Goal: Task Accomplishment & Management: Use online tool/utility

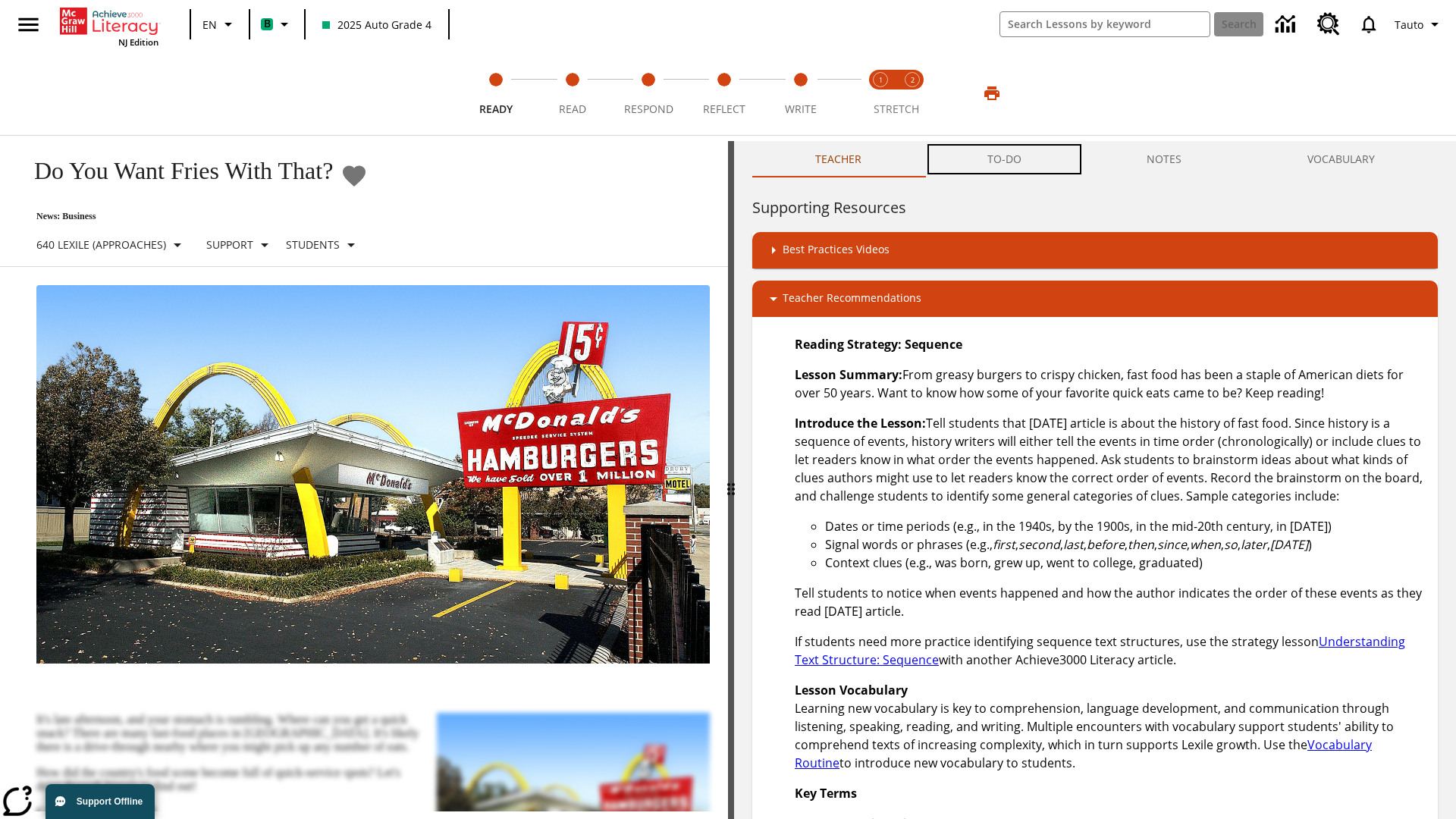
click at [1005, 159] on button "TO-DO" at bounding box center [1005, 159] width 160 height 36
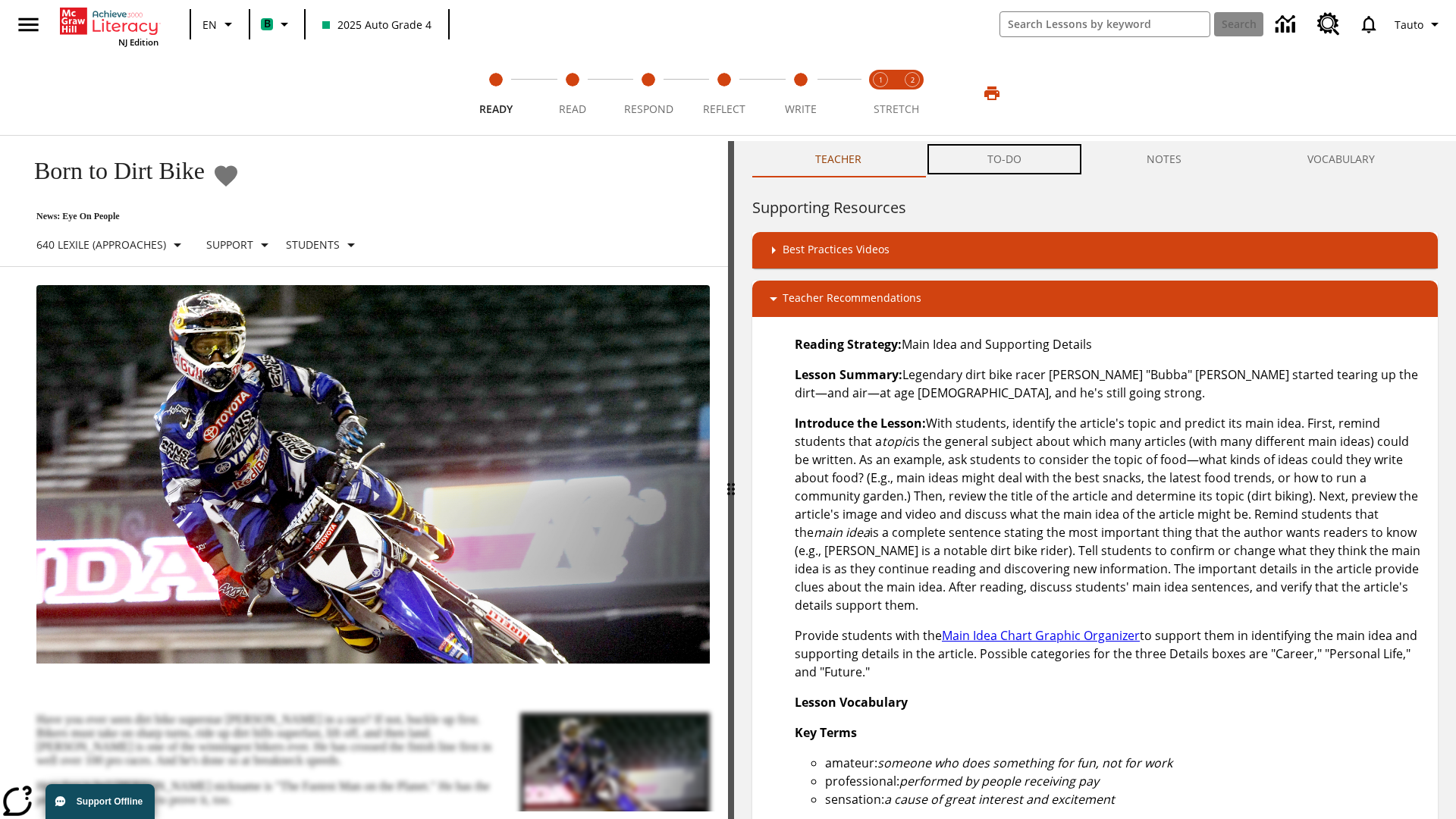
click at [1005, 159] on button "TO-DO" at bounding box center [1005, 159] width 160 height 36
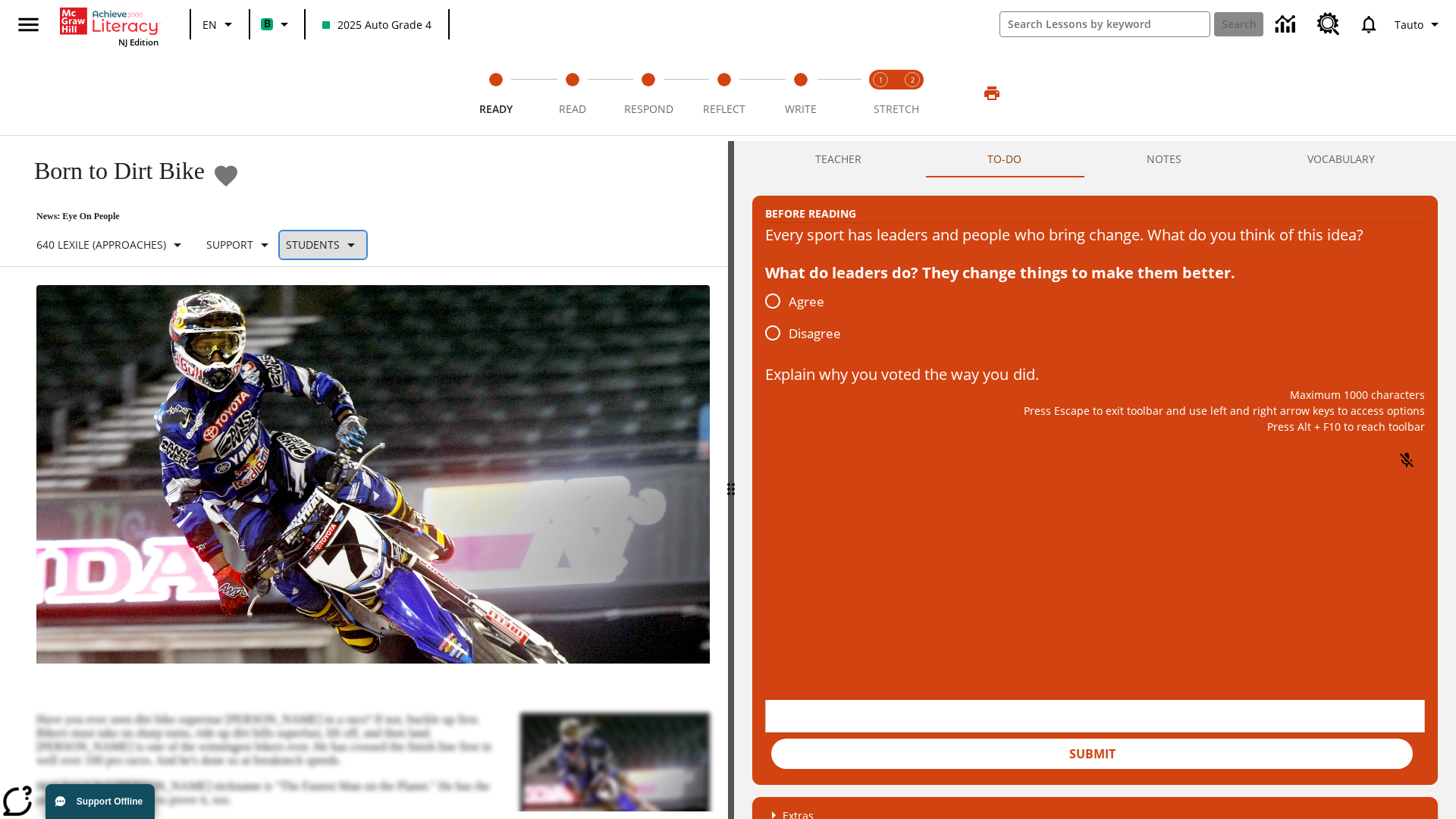
click at [337, 244] on p "Students" at bounding box center [312, 244] width 54 height 16
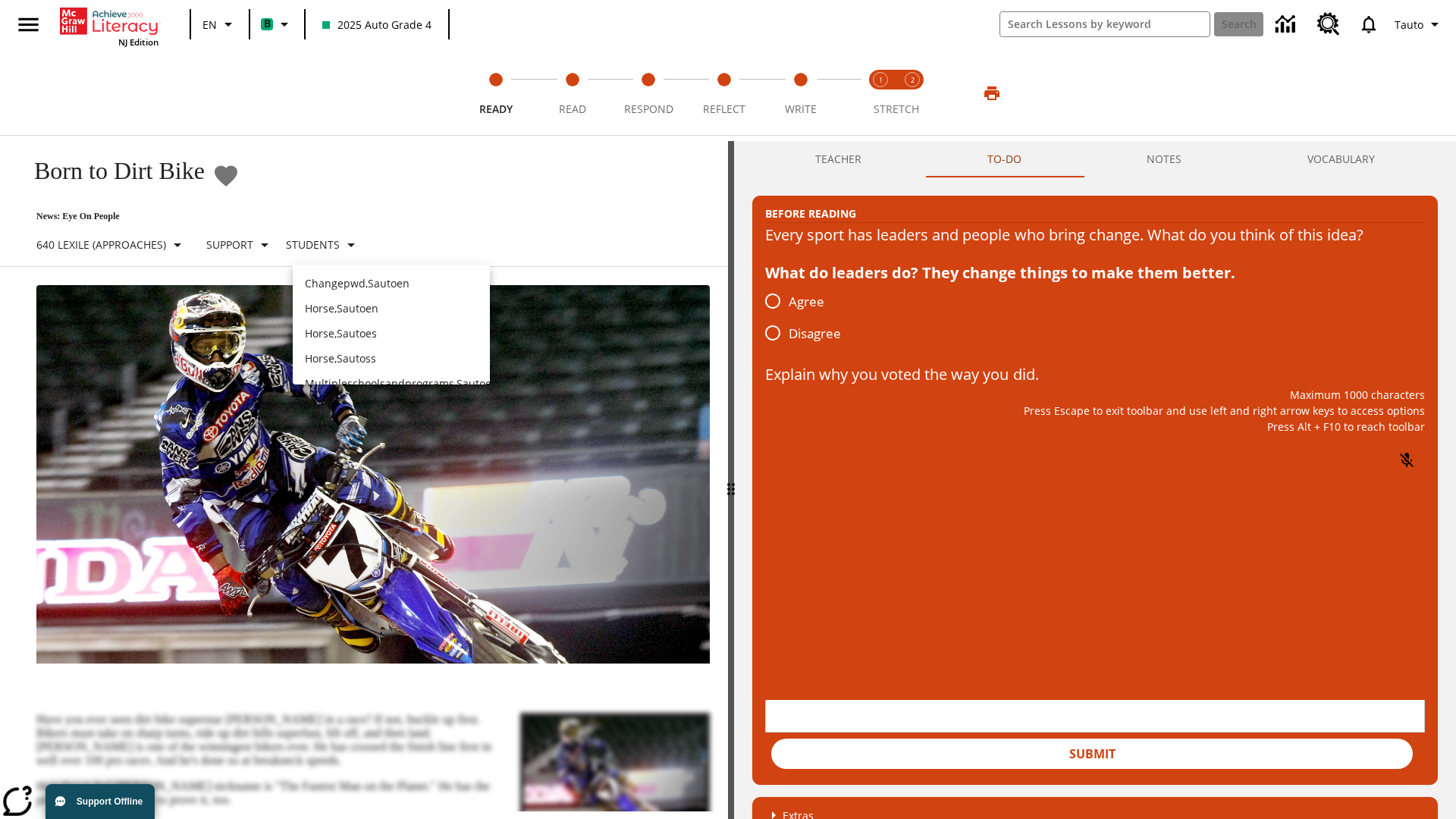
click at [391, 301] on p "Horse , Sautoen" at bounding box center [391, 309] width 173 height 16
